Goal: Transaction & Acquisition: Purchase product/service

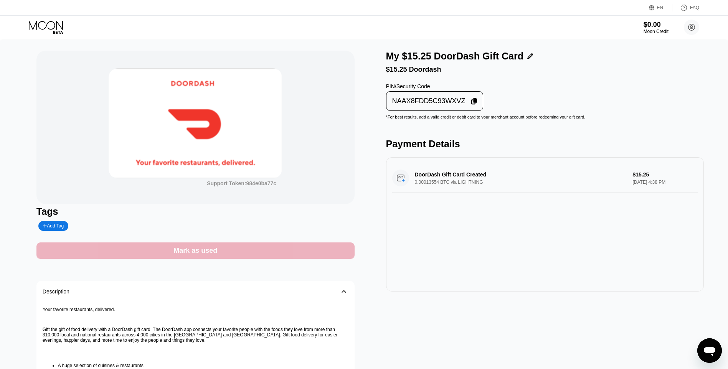
click at [321, 247] on div "Mark as used" at bounding box center [195, 250] width 318 height 16
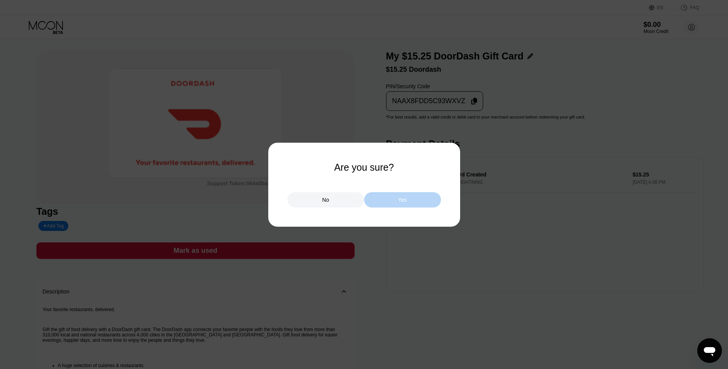
click at [389, 193] on div "Yes" at bounding box center [402, 199] width 77 height 15
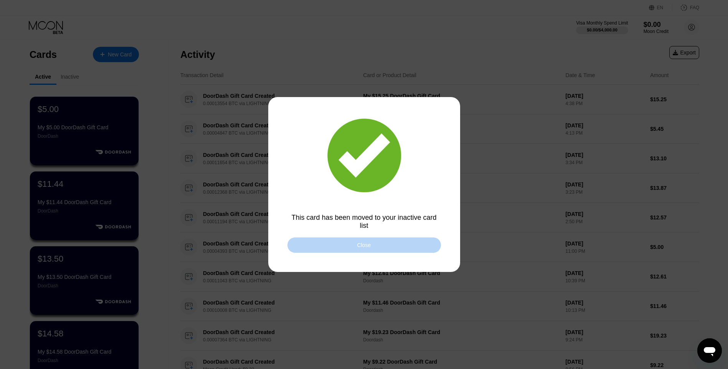
click at [406, 251] on div "Close" at bounding box center [363, 244] width 153 height 15
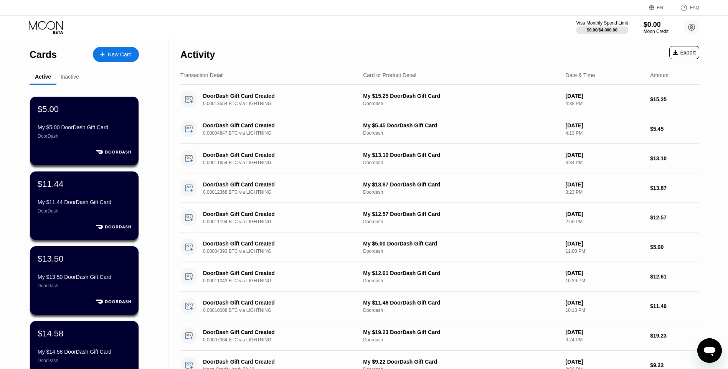
click at [132, 52] on div "New Card" at bounding box center [116, 54] width 46 height 15
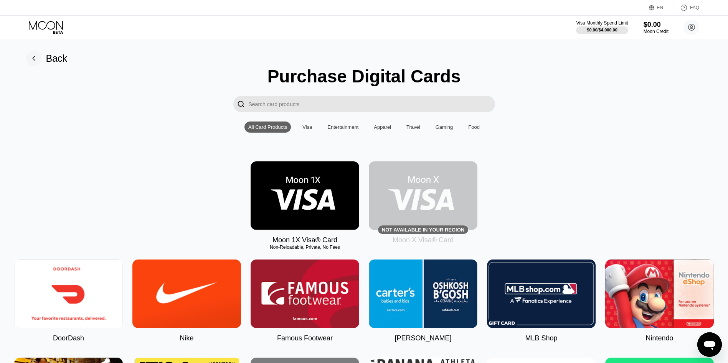
click at [89, 298] on img at bounding box center [68, 294] width 109 height 69
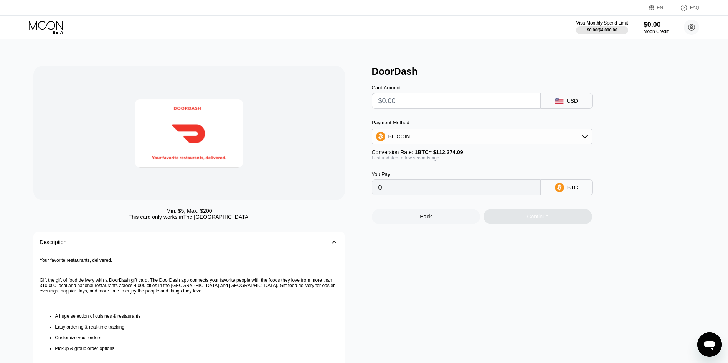
click at [402, 107] on input "text" at bounding box center [456, 100] width 156 height 15
type input "$1"
type input "0.00000891"
type input "$15"
type input "0.00013361"
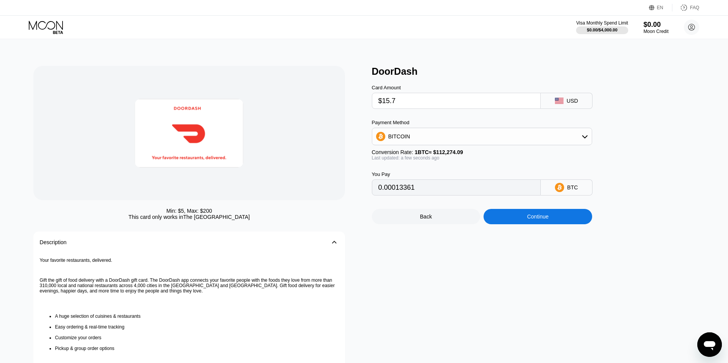
type input "$15.70"
type input "0.00013984"
type input "$15.70"
click at [531, 214] on div "Back Continue" at bounding box center [495, 210] width 246 height 29
click at [507, 214] on div "Back Continue" at bounding box center [495, 210] width 246 height 29
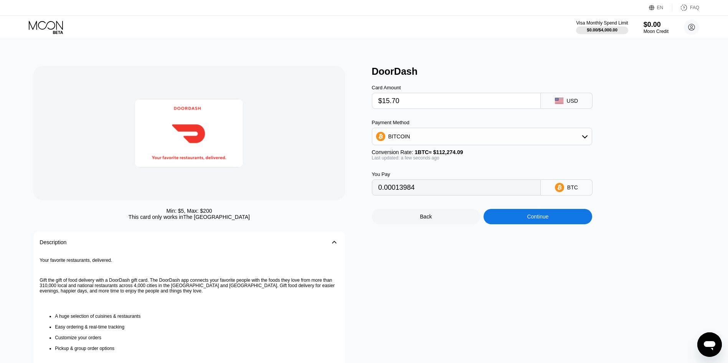
click at [512, 223] on div "Continue" at bounding box center [537, 216] width 109 height 15
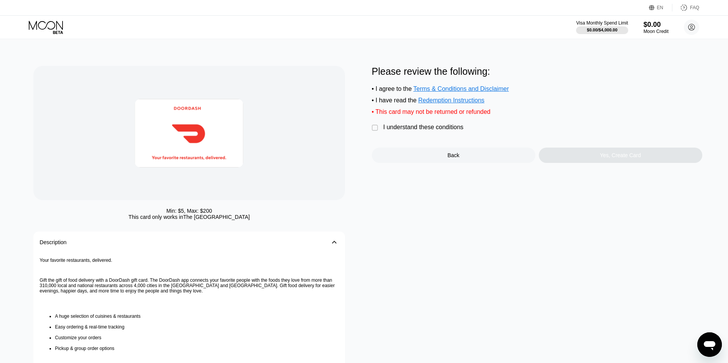
click at [413, 129] on div "I understand these conditions" at bounding box center [423, 127] width 80 height 7
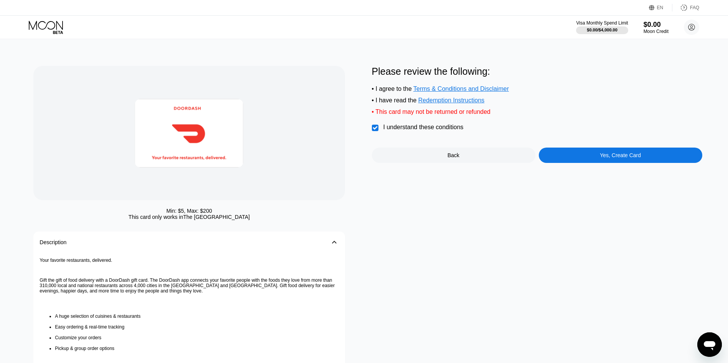
click at [631, 158] on div "Yes, Create Card" at bounding box center [620, 155] width 41 height 6
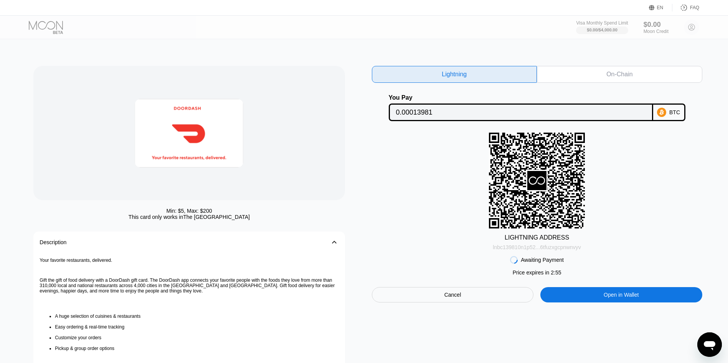
click at [546, 249] on div "lnbc139810n1p52...6tfuzxgcpnwnvyv" at bounding box center [537, 247] width 88 height 6
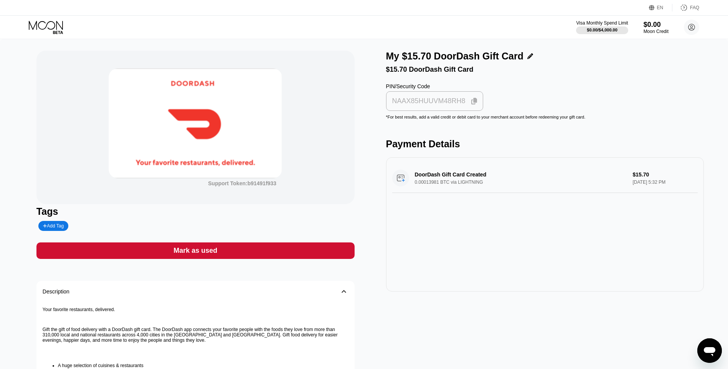
click at [444, 100] on div "NAAX85HUUVM48RH8" at bounding box center [434, 101] width 93 height 15
click at [296, 262] on div "Support Token: b91491f933 Tags Add Tag Mark as used Description 󰅀 Your favorite…" at bounding box center [195, 266] width 318 height 430
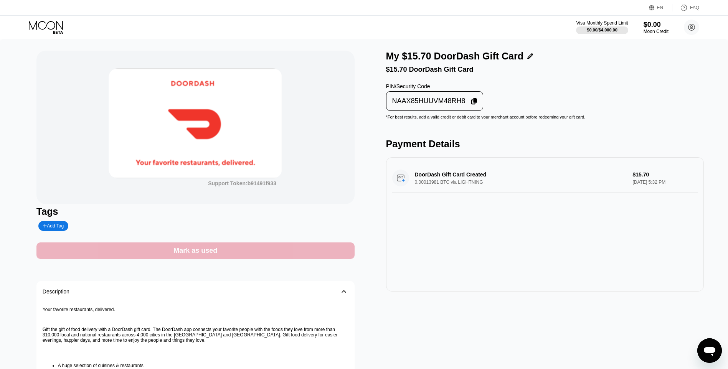
click at [313, 246] on div "Mark as used" at bounding box center [195, 250] width 318 height 16
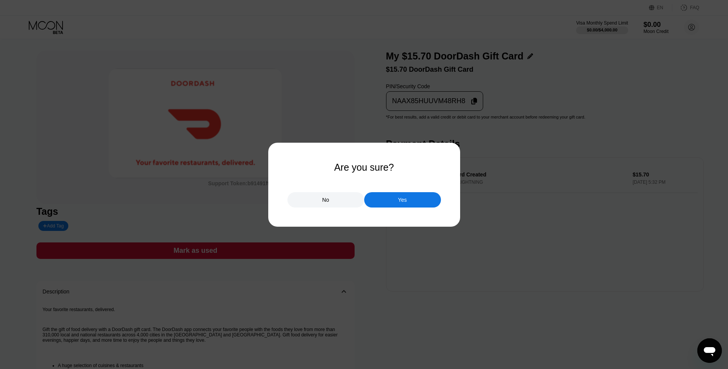
click at [399, 199] on div "Yes" at bounding box center [402, 199] width 9 height 7
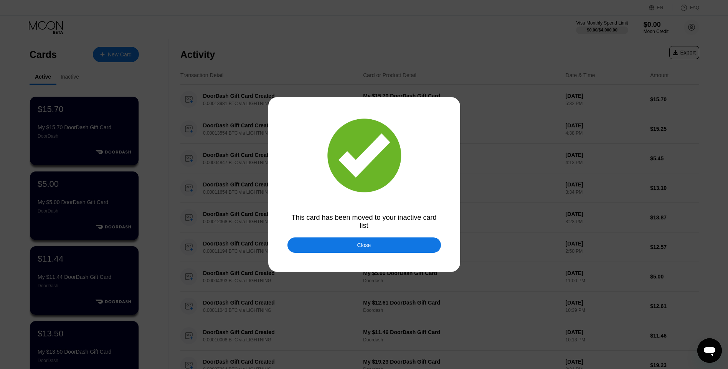
click at [395, 257] on div at bounding box center [367, 184] width 734 height 369
click at [397, 246] on div "Close" at bounding box center [363, 244] width 153 height 15
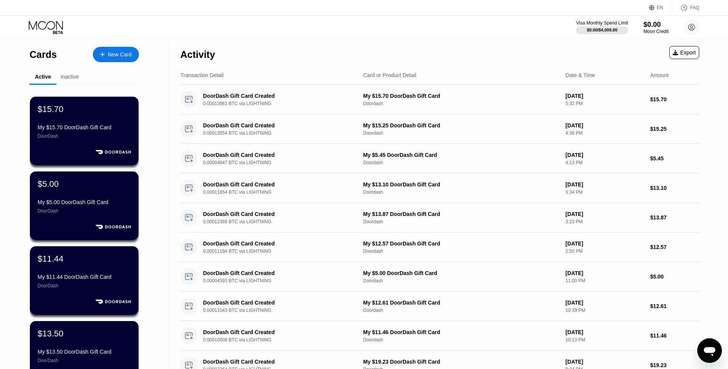
click at [118, 53] on div "New Card" at bounding box center [120, 54] width 24 height 7
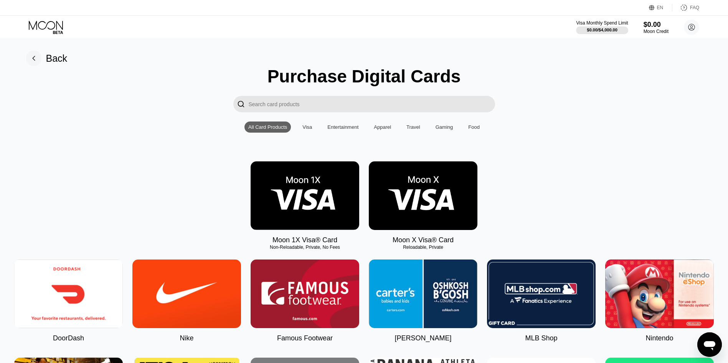
click at [96, 298] on img at bounding box center [68, 294] width 109 height 69
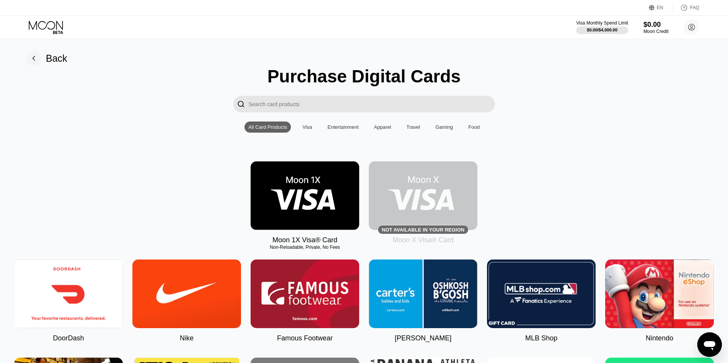
type input "0"
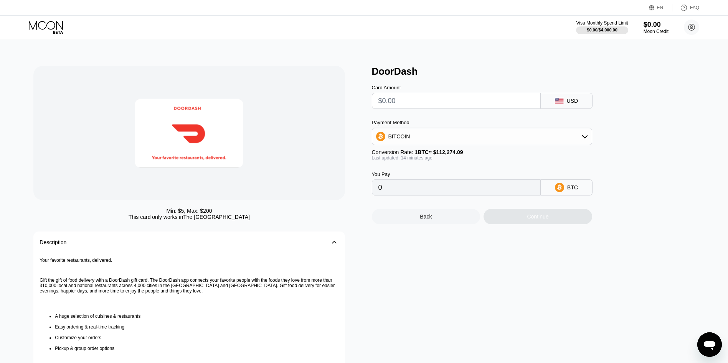
click at [387, 93] on div "Card Amount" at bounding box center [456, 97] width 169 height 24
click at [415, 107] on input "text" at bounding box center [456, 100] width 156 height 15
type input "$10"
type input "0.00008917"
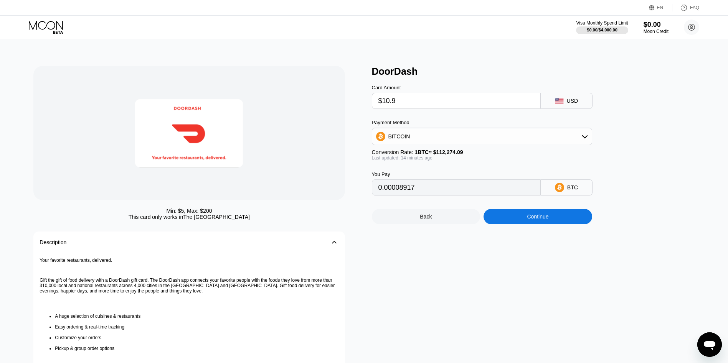
type input "$10.97"
type input "0.00009782"
type input "$10.97"
click at [500, 211] on div "Back Continue" at bounding box center [495, 210] width 246 height 29
click at [509, 222] on div "Continue" at bounding box center [537, 216] width 109 height 15
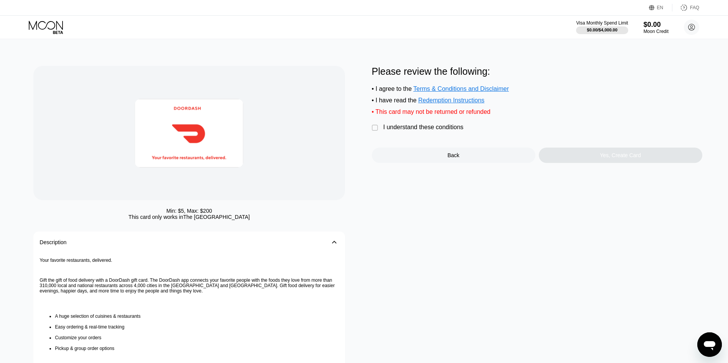
click at [431, 129] on div "Please review the following: • I agree to the Terms & Conditions and Disclaimer…" at bounding box center [537, 114] width 330 height 97
click at [440, 140] on div "Please review the following: • I agree to the Terms & Conditions and Disclaimer…" at bounding box center [537, 114] width 330 height 97
click at [442, 132] on div " I understand these conditions" at bounding box center [420, 128] width 96 height 8
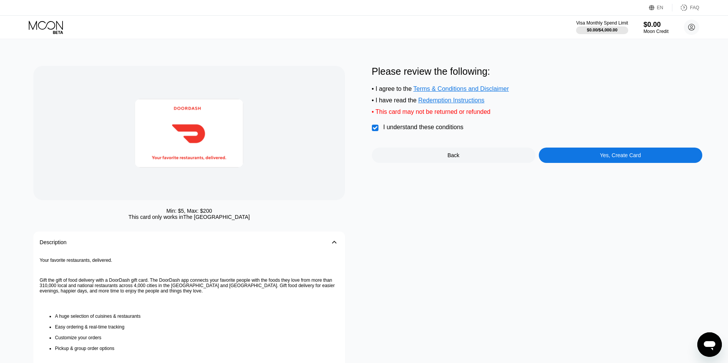
click at [573, 148] on div "Please review the following: • I agree to the Terms & Conditions and Disclaimer…" at bounding box center [537, 114] width 330 height 97
click at [601, 158] on div "Yes, Create Card" at bounding box center [620, 155] width 41 height 6
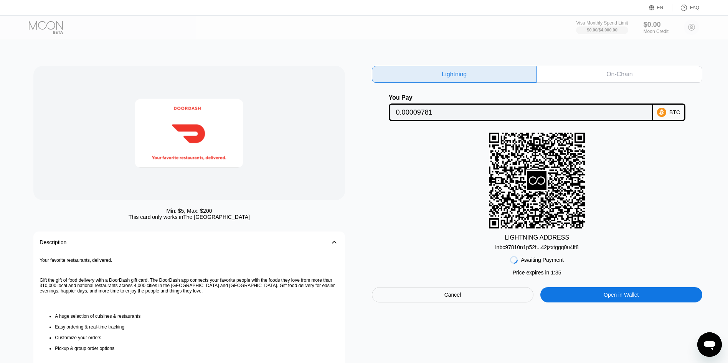
click at [88, 187] on div at bounding box center [188, 133] width 311 height 134
click at [525, 251] on div "lnbc97810n1p52f...42jzxtggq0u4lf8" at bounding box center [536, 247] width 83 height 6
click at [461, 297] on div "Cancel" at bounding box center [453, 294] width 162 height 15
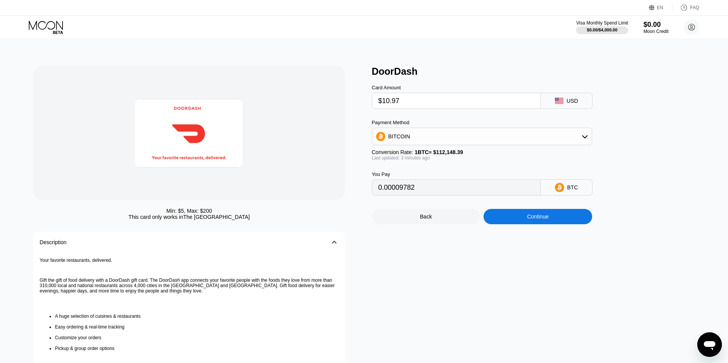
click at [514, 218] on div "Continue" at bounding box center [537, 216] width 109 height 15
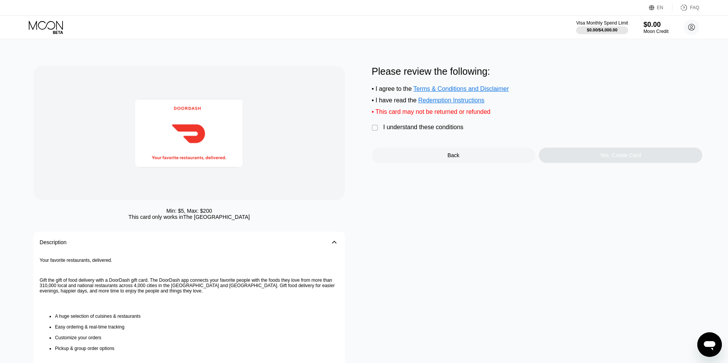
drag, startPoint x: 439, startPoint y: 132, endPoint x: 480, endPoint y: 132, distance: 41.1
click at [438, 131] on div "I understand these conditions" at bounding box center [423, 127] width 80 height 7
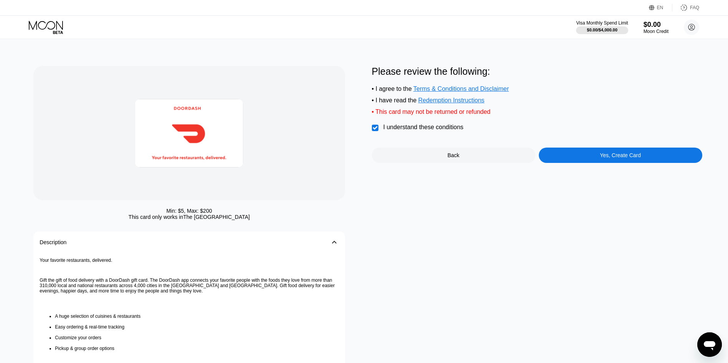
click at [600, 153] on div "Please review the following: • I agree to the Terms & Conditions and Disclaimer…" at bounding box center [537, 114] width 330 height 97
click at [602, 157] on div "Yes, Create Card" at bounding box center [620, 155] width 163 height 15
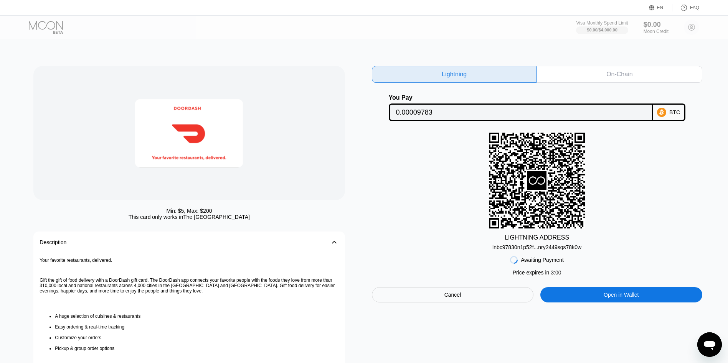
click at [526, 251] on div "lnbc97830n1p52f...nry2449sqs78k0w" at bounding box center [536, 247] width 89 height 6
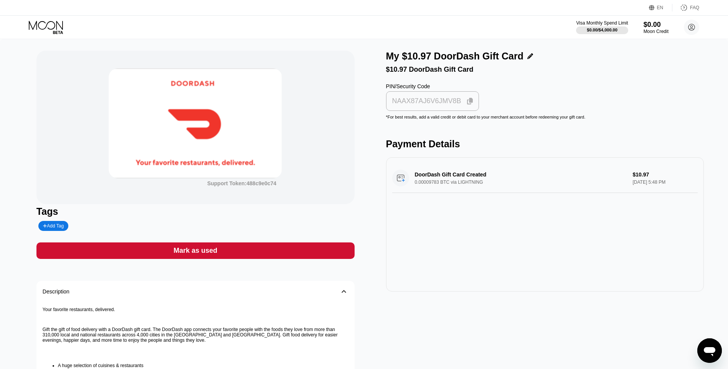
click at [429, 105] on div "NAAX87AJ6V6JMV8B" at bounding box center [426, 101] width 69 height 9
